Goal: Answer question/provide support

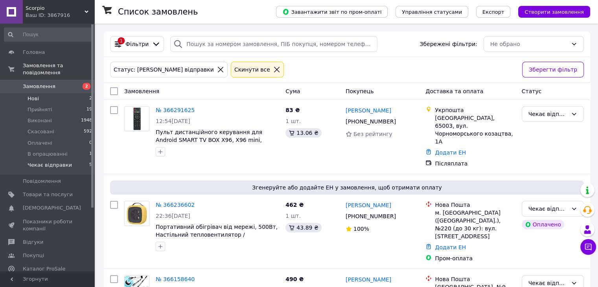
click at [57, 93] on li "Нові 2" at bounding box center [48, 98] width 97 height 11
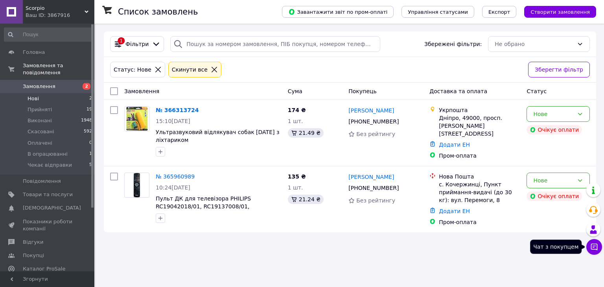
click at [597, 245] on icon at bounding box center [594, 247] width 8 height 8
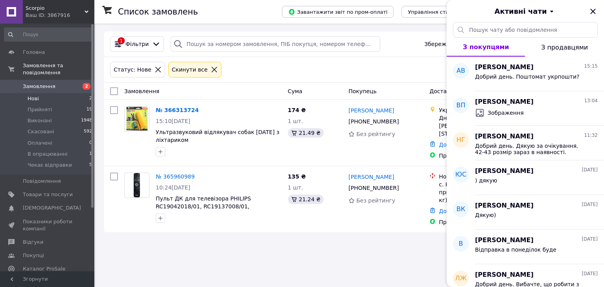
click at [420, 241] on div "Список замовлень Завантажити звіт по пром-оплаті Управління статусами Експорт С…" at bounding box center [350, 143] width 508 height 287
click at [543, 77] on span "Добрий день. Поштомат укрпошти?" at bounding box center [527, 77] width 104 height 6
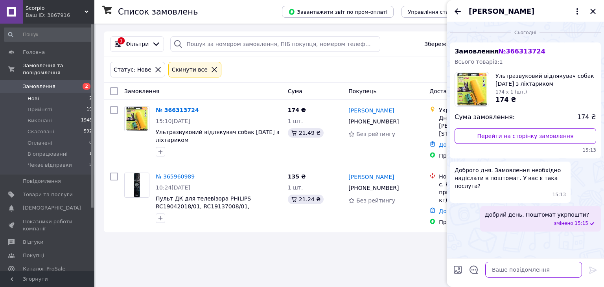
click at [512, 271] on textarea at bounding box center [533, 270] width 97 height 16
type textarea "Якщо [GEOGRAPHIC_DATA] - то без проблем"
click at [588, 271] on div at bounding box center [593, 271] width 16 height 18
click at [591, 269] on icon at bounding box center [592, 269] width 9 height 9
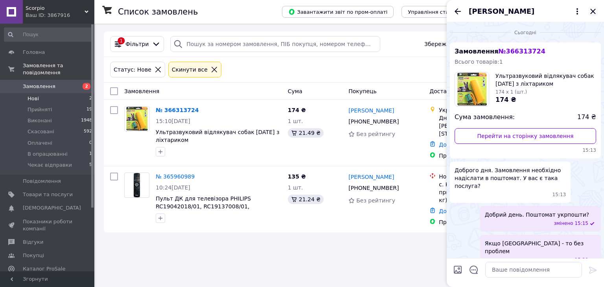
click at [591, 11] on icon "Закрити" at bounding box center [592, 11] width 9 height 9
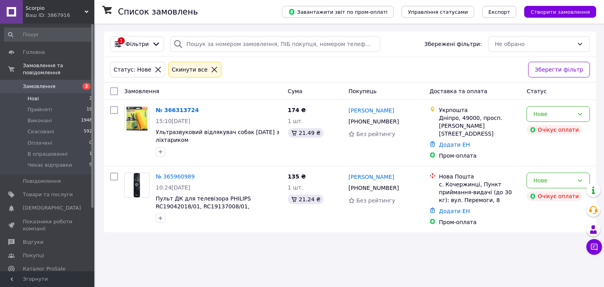
click at [175, 110] on link "№ 366313724" at bounding box center [177, 110] width 43 height 6
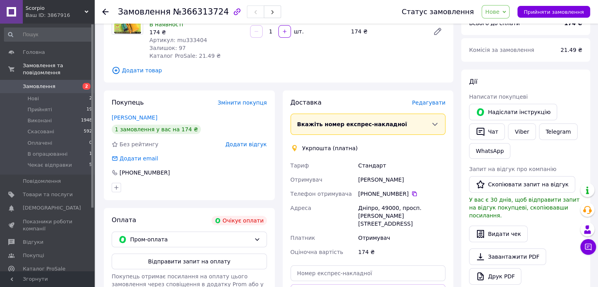
scroll to position [39, 0]
